Goal: Task Accomplishment & Management: Manage account settings

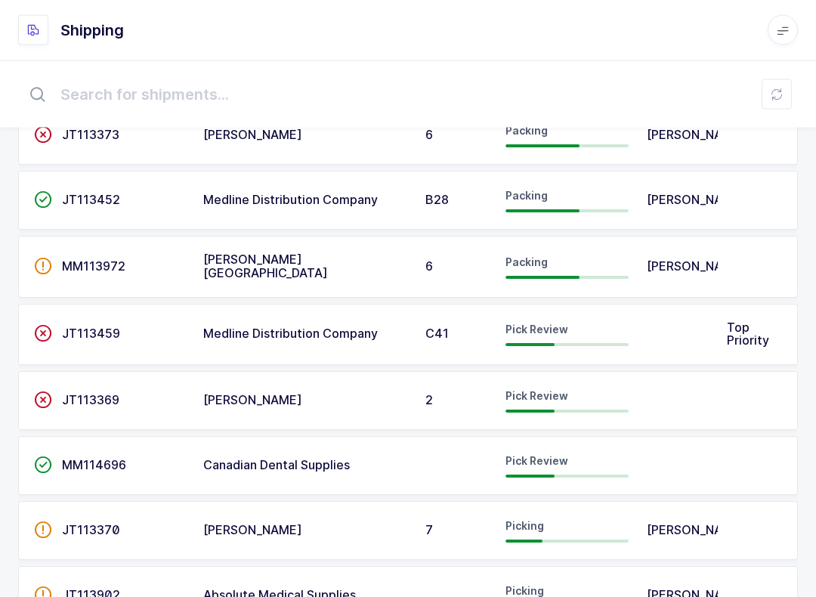
scroll to position [221, 0]
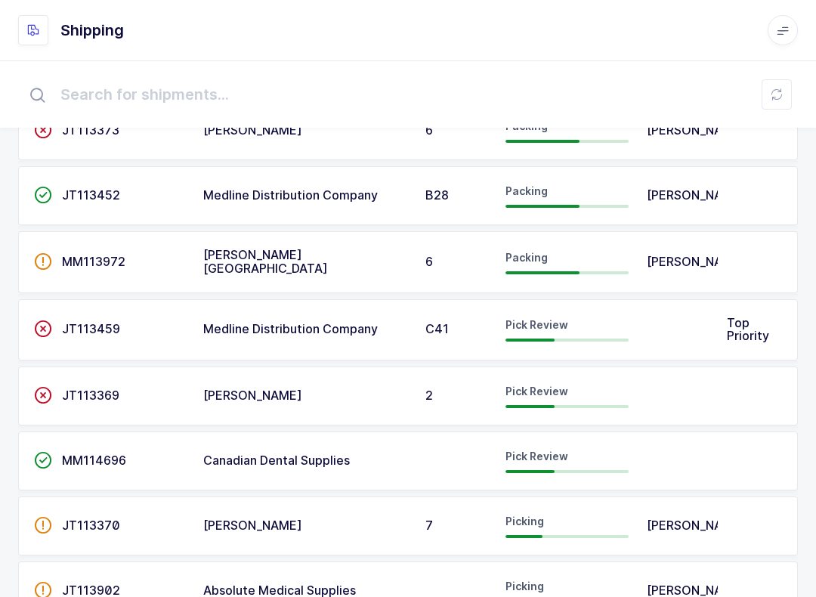
click at [368, 459] on div "Canadian Dental Supplies" at bounding box center [305, 461] width 204 height 14
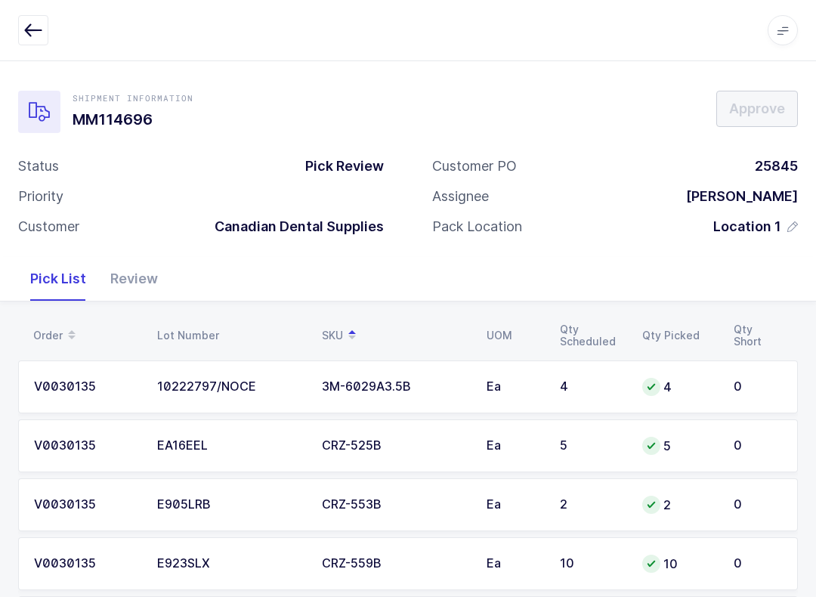
scroll to position [86, 0]
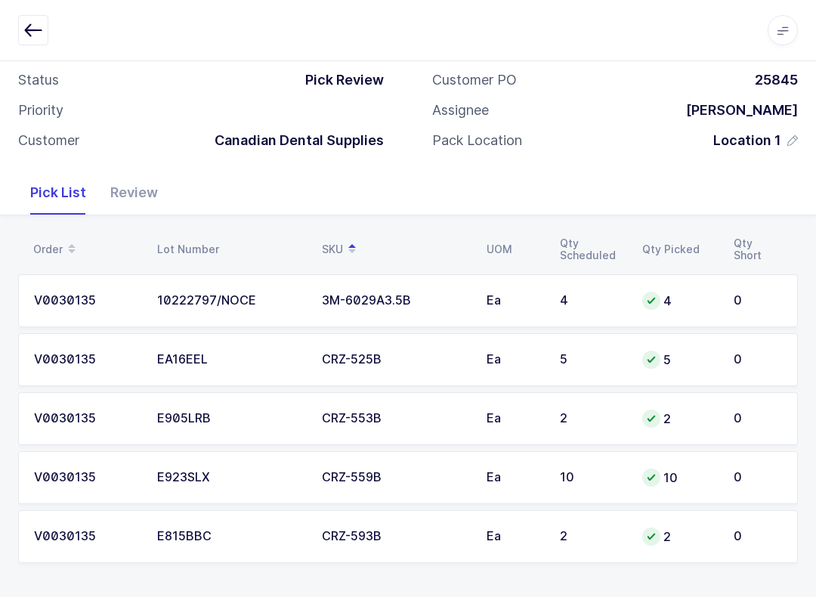
click at [134, 174] on div "Review" at bounding box center [134, 193] width 72 height 44
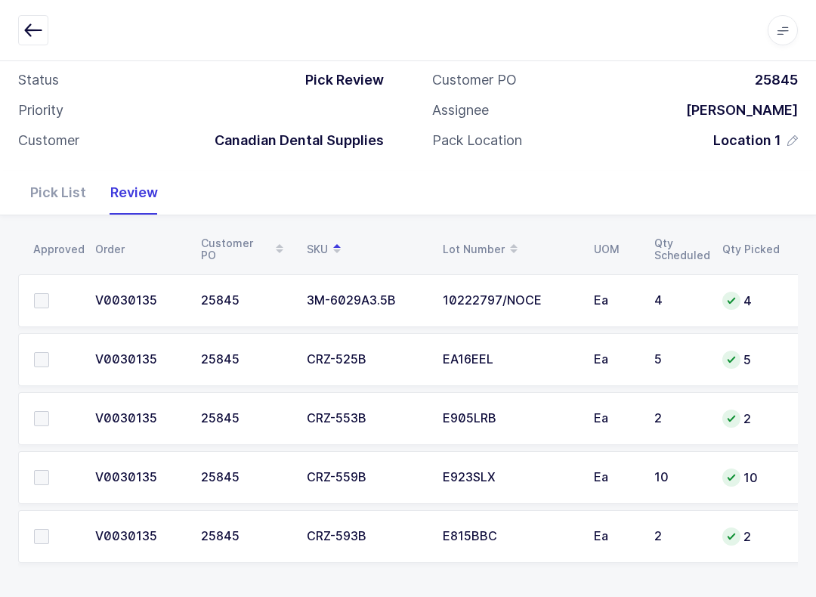
click at [51, 422] on label at bounding box center [55, 418] width 43 height 15
click at [49, 411] on input "checkbox" at bounding box center [49, 411] width 0 height 0
click at [47, 538] on span at bounding box center [41, 536] width 15 height 15
click at [49, 529] on input "checkbox" at bounding box center [49, 529] width 0 height 0
click at [38, 295] on span at bounding box center [41, 300] width 15 height 15
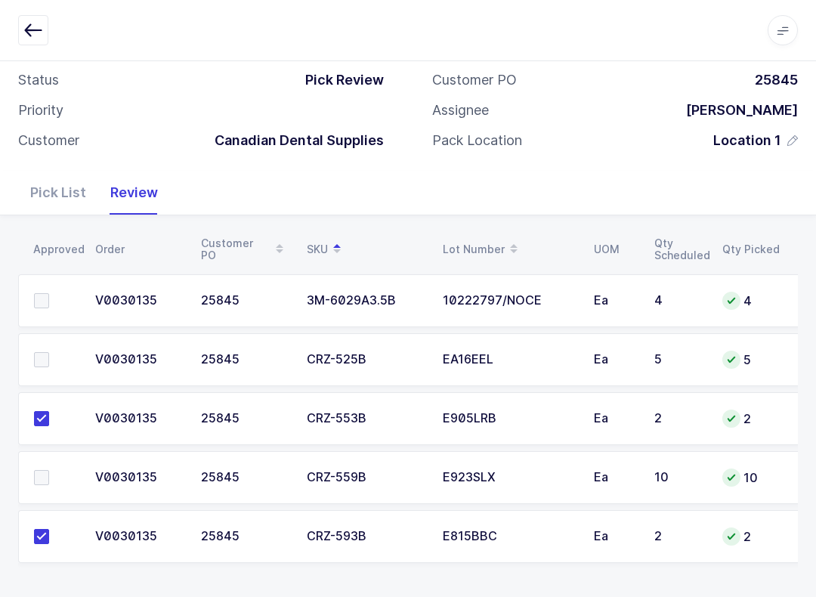
click at [49, 293] on input "checkbox" at bounding box center [49, 293] width 0 height 0
click at [60, 352] on label at bounding box center [55, 359] width 43 height 15
click at [49, 352] on input "checkbox" at bounding box center [49, 352] width 0 height 0
click at [54, 470] on label at bounding box center [55, 477] width 43 height 15
click at [49, 470] on input "checkbox" at bounding box center [49, 470] width 0 height 0
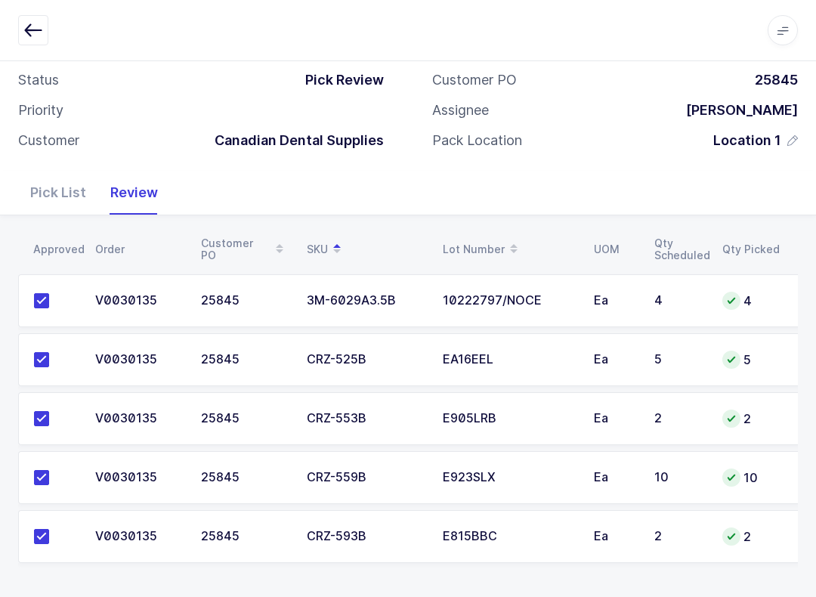
scroll to position [0, 0]
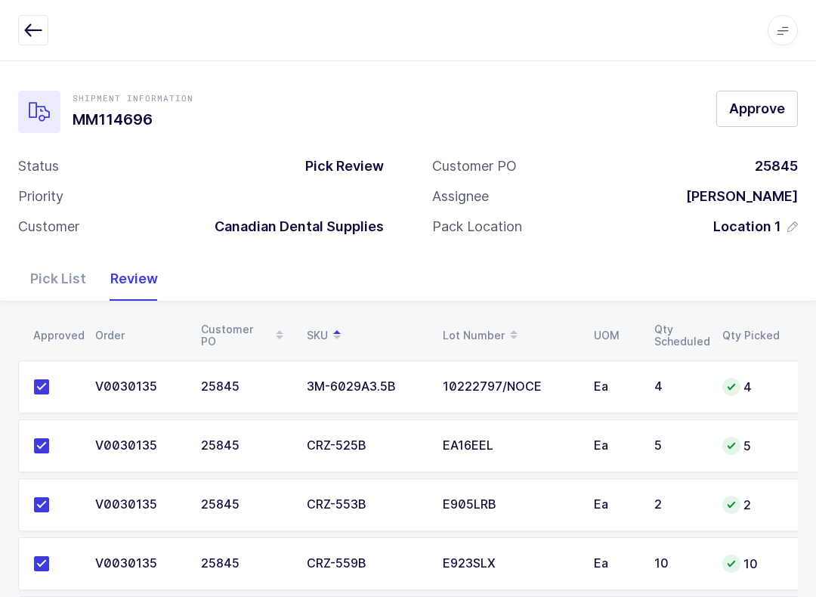
click at [757, 103] on span "Approve" at bounding box center [757, 108] width 56 height 19
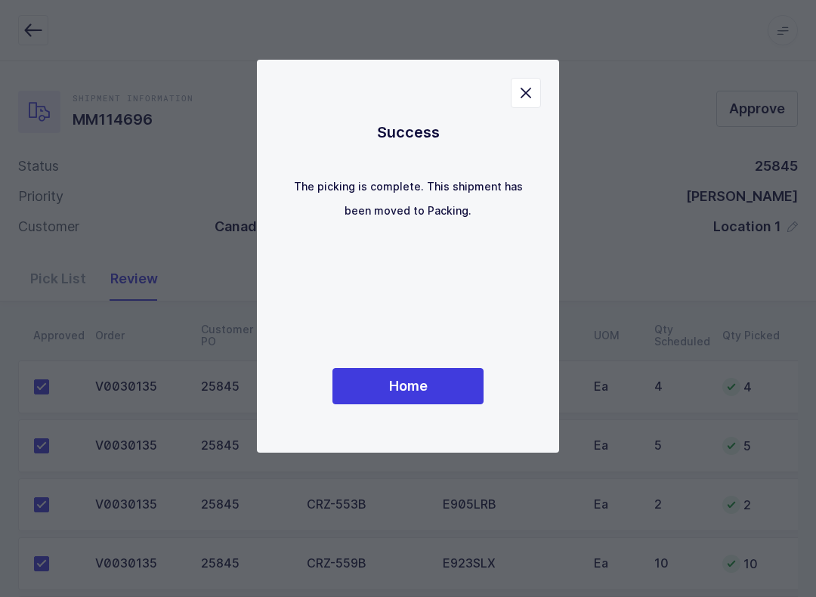
click at [437, 387] on button "Home" at bounding box center [407, 386] width 151 height 36
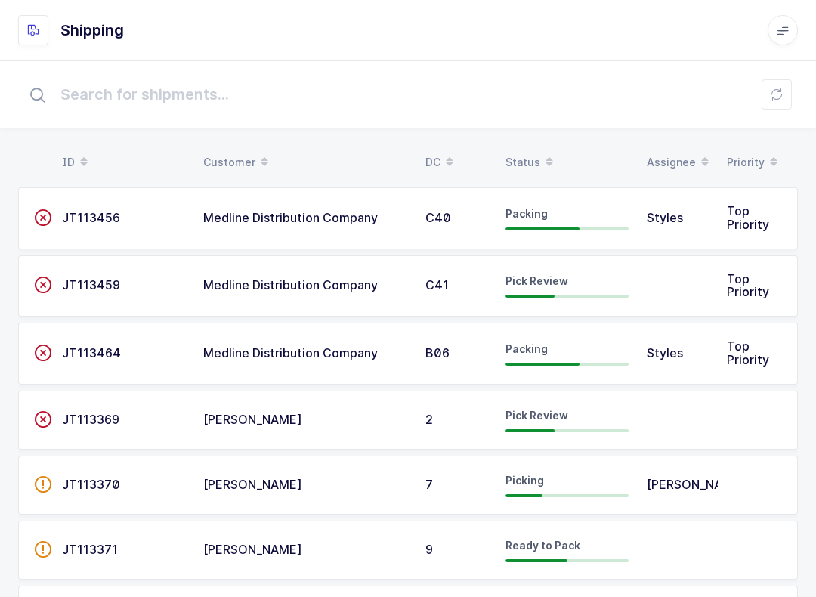
click at [540, 161] on span at bounding box center [549, 163] width 18 height 26
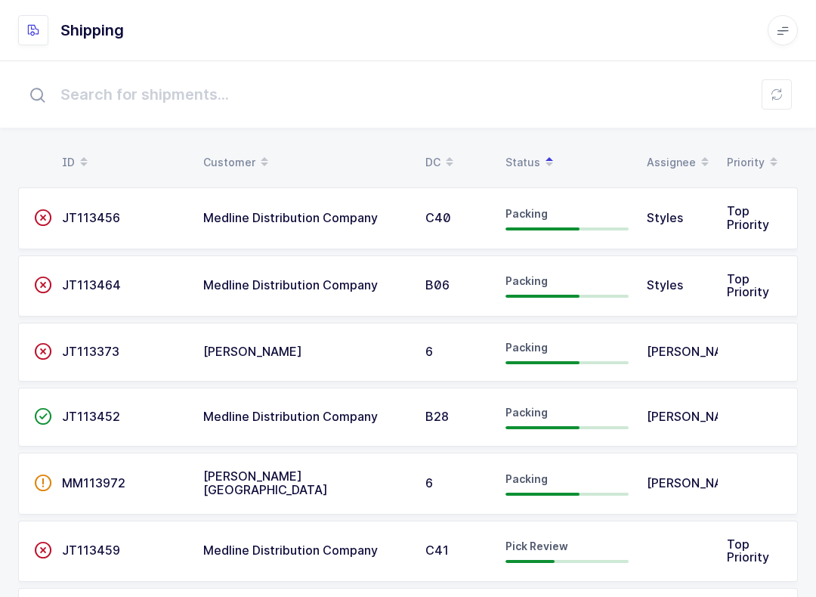
click at [748, 465] on td at bounding box center [758, 483] width 80 height 62
